Goal: Check status: Check status

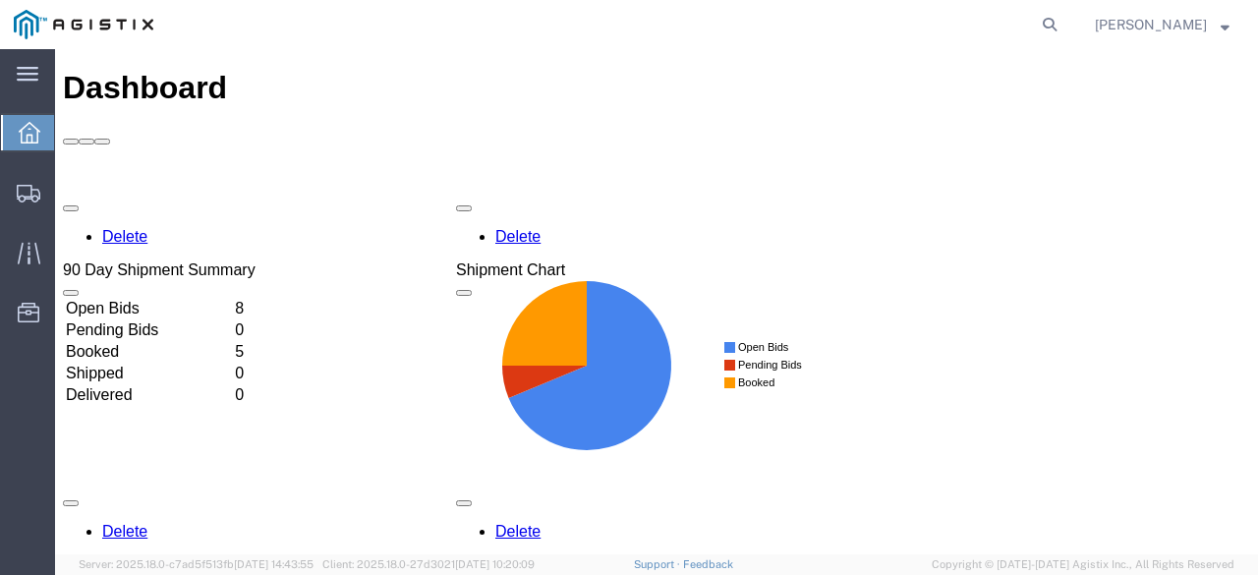
click at [232, 342] on td "Booked" at bounding box center [148, 352] width 167 height 20
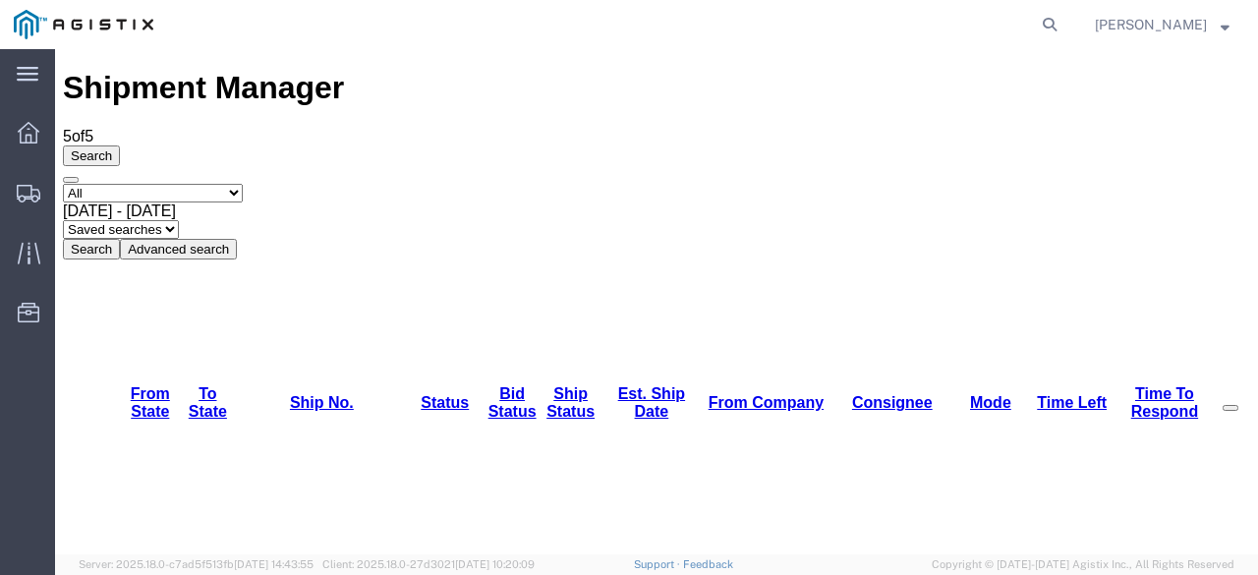
click at [782, 78] on div "Shipment Manager 5 of 5 Search Select status Active (AC, O, P) All Approved Awa…" at bounding box center [656, 164] width 1187 height 189
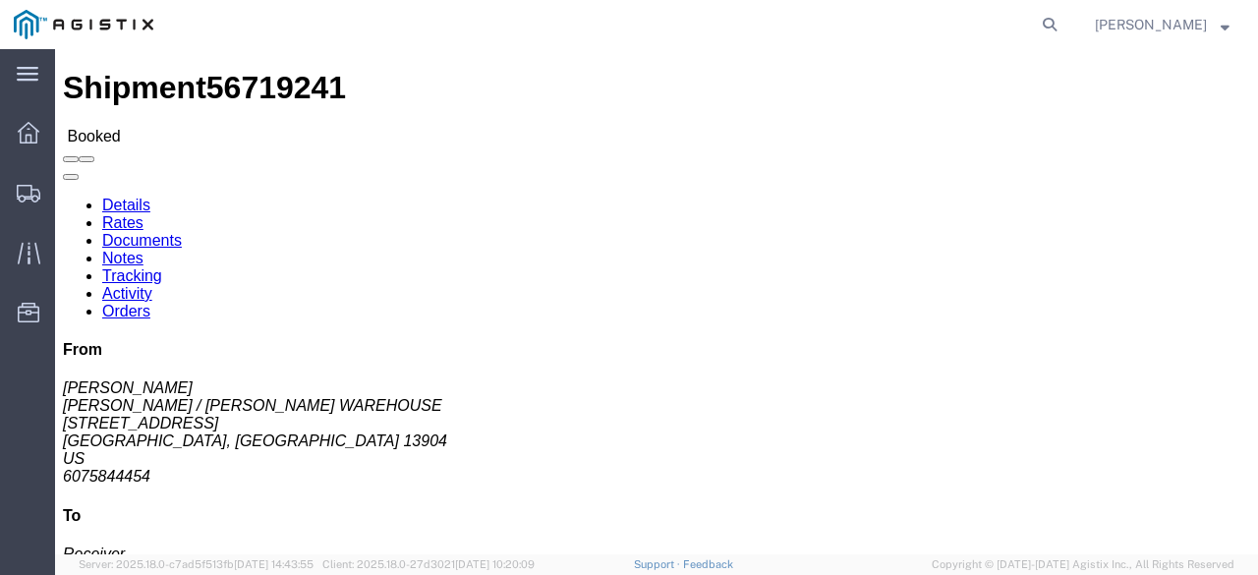
click link "Rates"
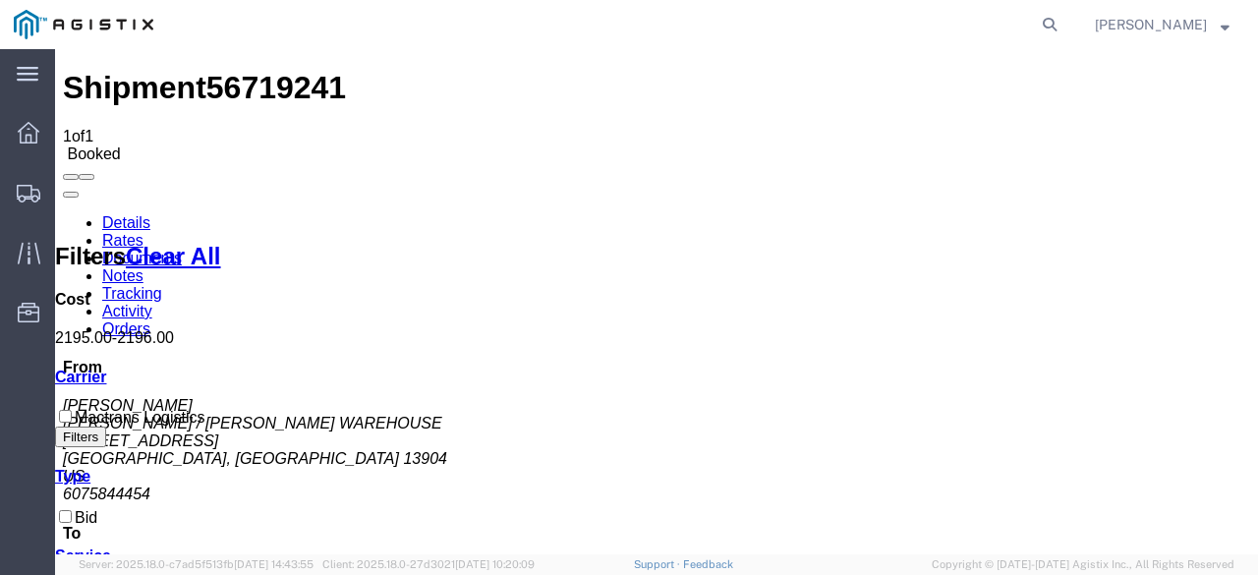
click at [1181, 525] on h4 "To" at bounding box center [656, 534] width 1187 height 18
click at [140, 214] on link "Details" at bounding box center [126, 222] width 48 height 17
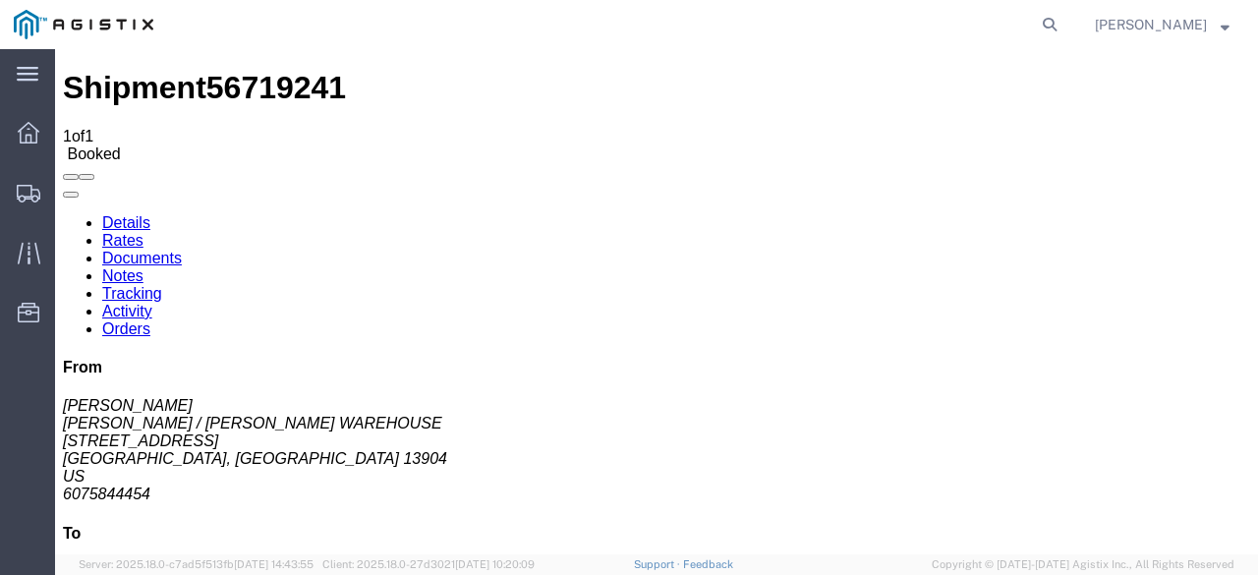
click address "[PERSON_NAME] [PERSON_NAME] / [PERSON_NAME][GEOGRAPHIC_DATA] [STREET_ADDRESS][P…"
